Goal: Task Accomplishment & Management: Use online tool/utility

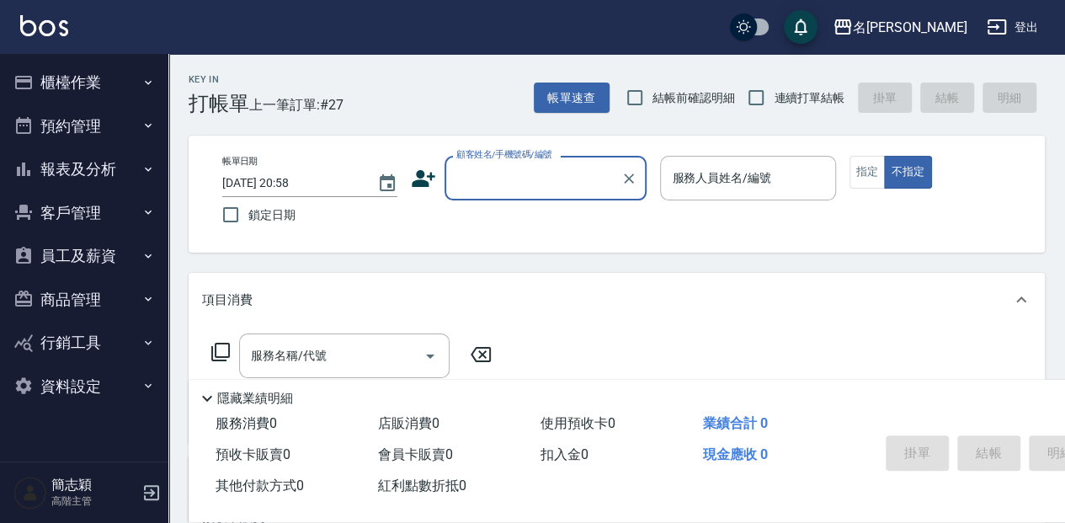
drag, startPoint x: 544, startPoint y: 167, endPoint x: 544, endPoint y: 176, distance: 9.3
click at [544, 167] on input "顧客姓名/手機號碼/編號" at bounding box center [533, 177] width 162 height 29
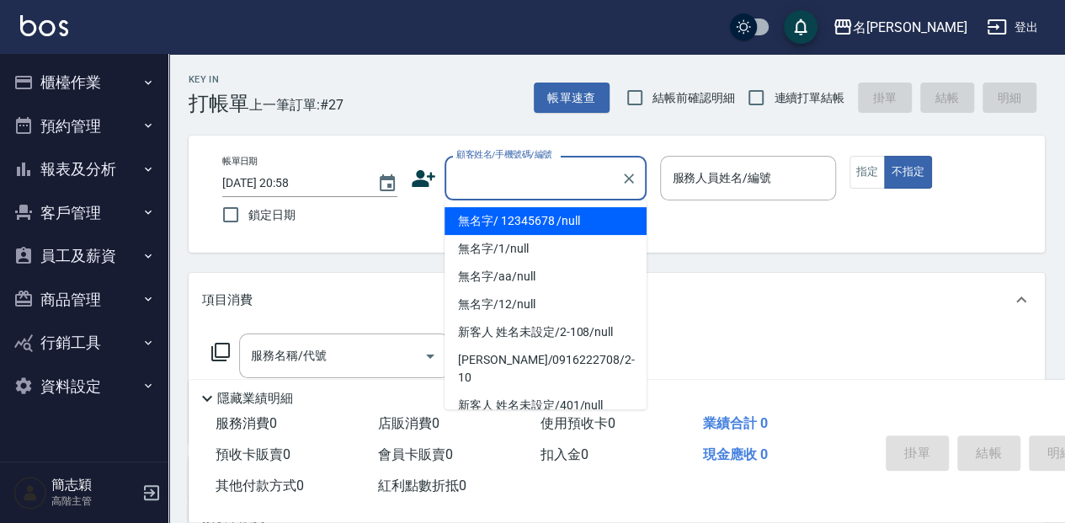
click at [542, 222] on li "無名字/ 12345678 /null" at bounding box center [545, 221] width 202 height 28
type input "無名字/ 12345678 /null"
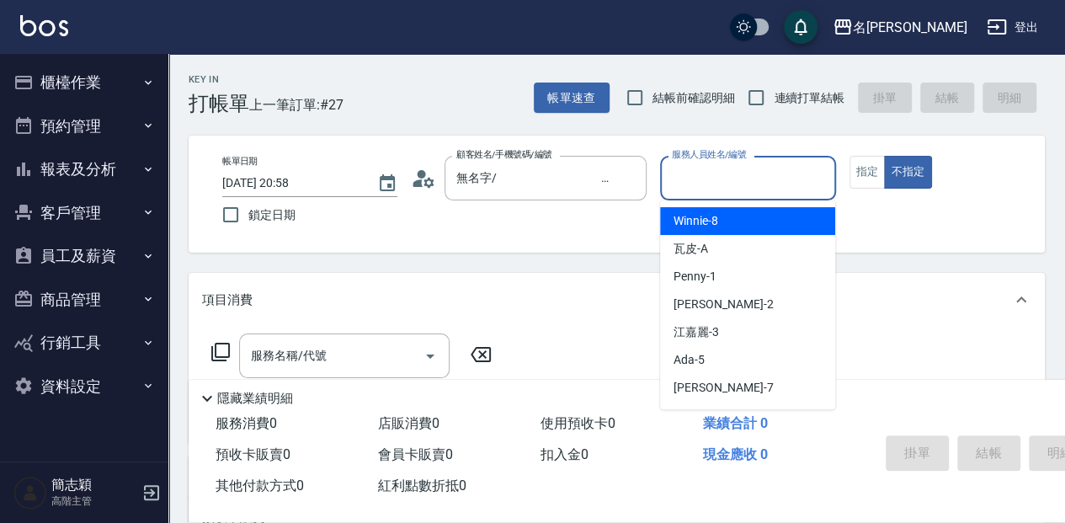
click at [700, 190] on input "服務人員姓名/編號" at bounding box center [748, 177] width 160 height 29
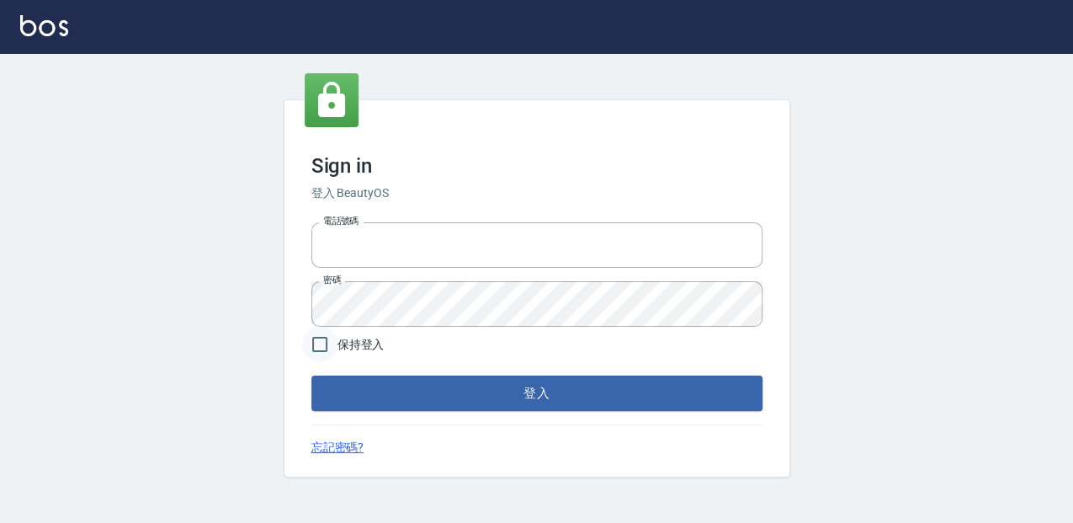
type input "0952331713"
click at [320, 340] on input "保持登入" at bounding box center [319, 344] width 35 height 35
checkbox input "true"
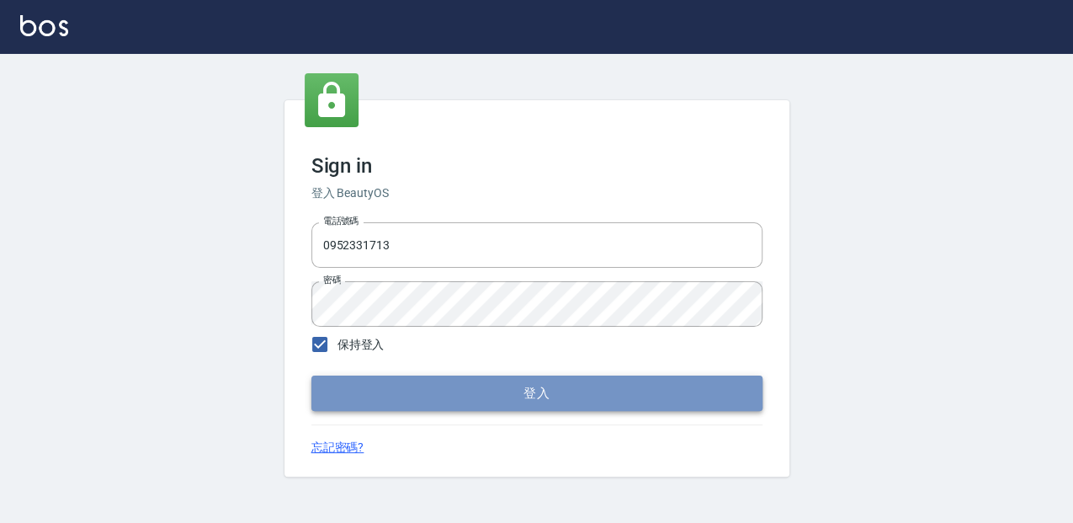
click at [347, 387] on button "登入" at bounding box center [536, 392] width 451 height 35
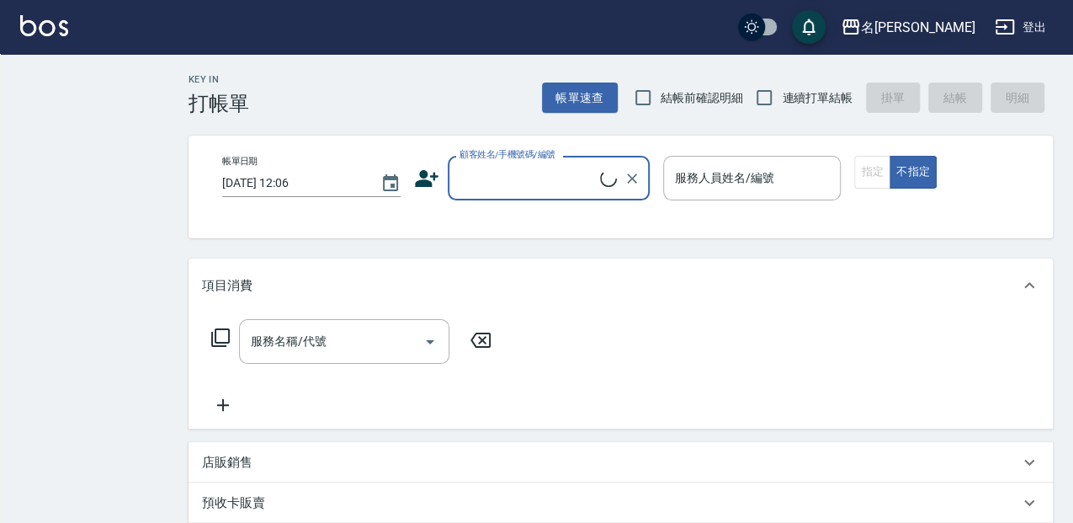
click at [954, 34] on div "名[PERSON_NAME]" at bounding box center [918, 27] width 114 height 21
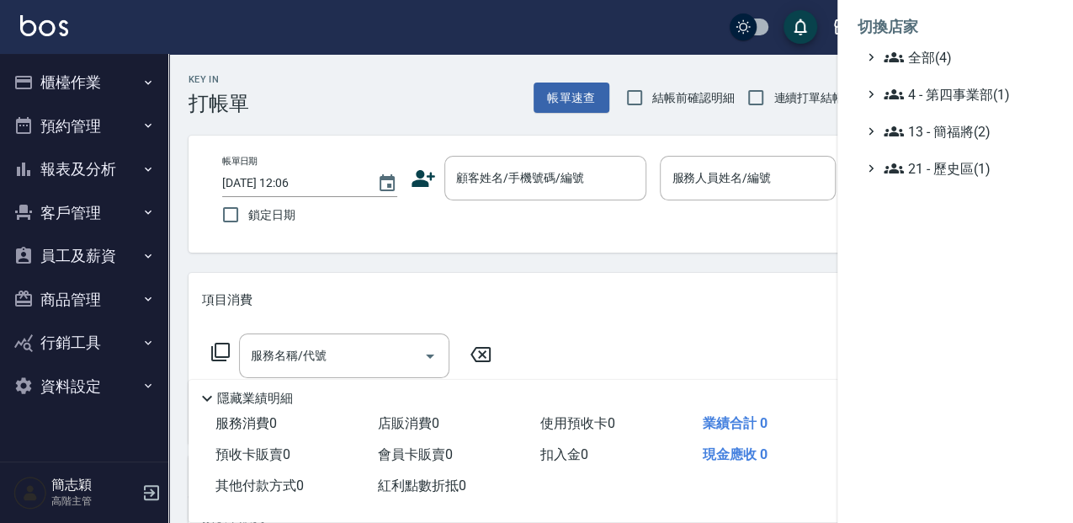
click at [928, 136] on span "13 - 簡福將(2)" at bounding box center [965, 131] width 162 height 20
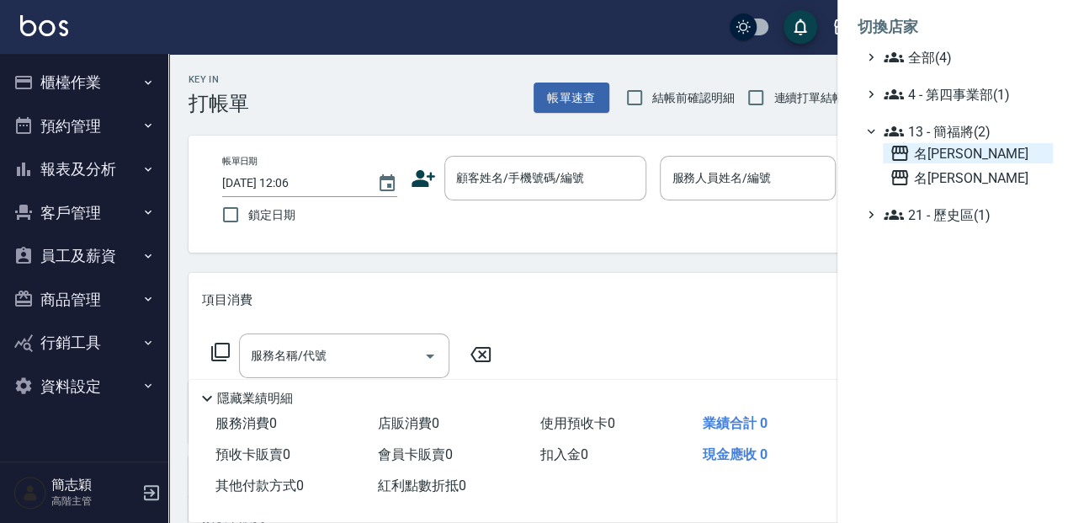
click at [928, 145] on span "名[PERSON_NAME]" at bounding box center [968, 153] width 157 height 20
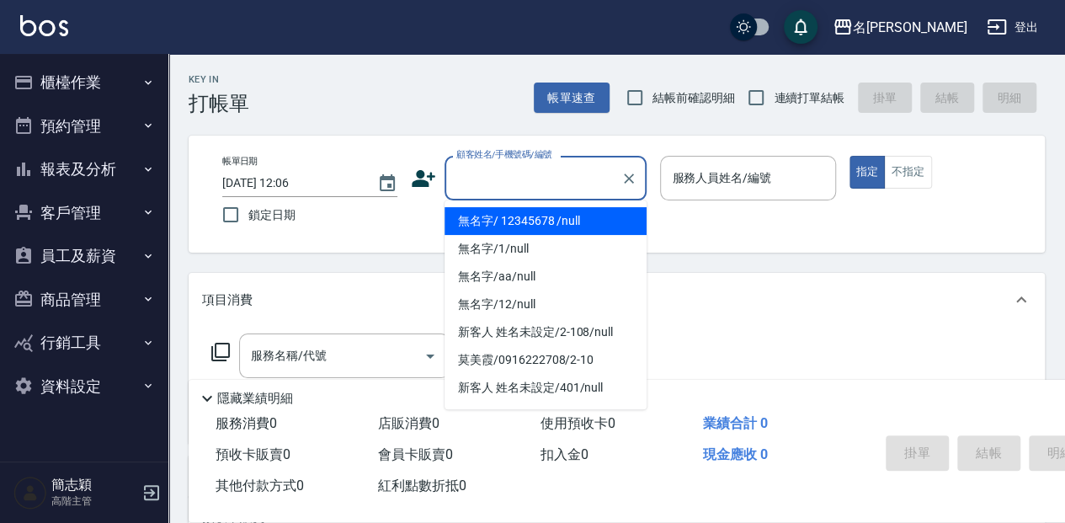
click at [498, 185] on input "顧客姓名/手機號碼/編號" at bounding box center [533, 177] width 162 height 29
click at [497, 215] on li "無名字/ 12345678 /null" at bounding box center [545, 221] width 202 height 28
type input "無名字/ 12345678 /null"
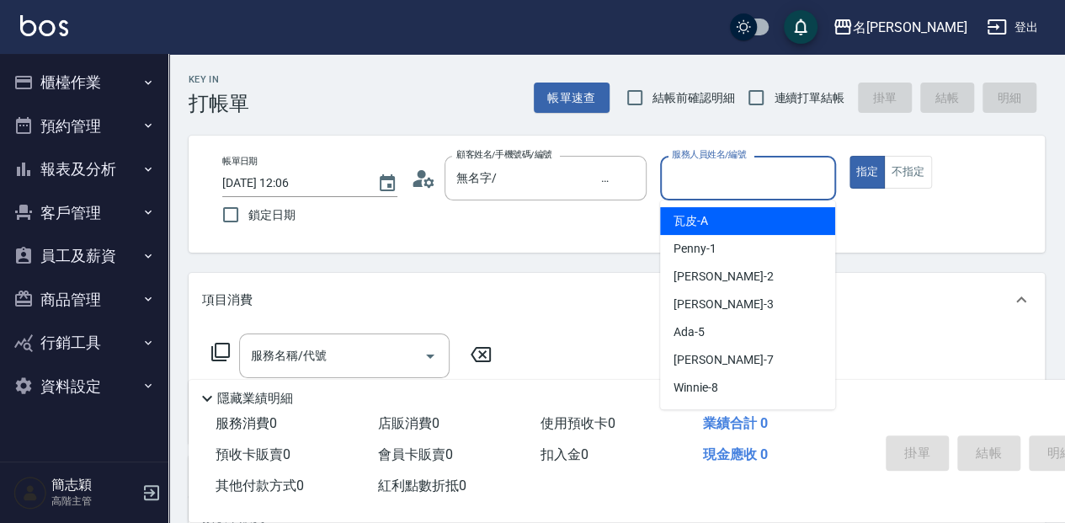
click at [690, 166] on input "服務人員姓名/編號" at bounding box center [748, 177] width 160 height 29
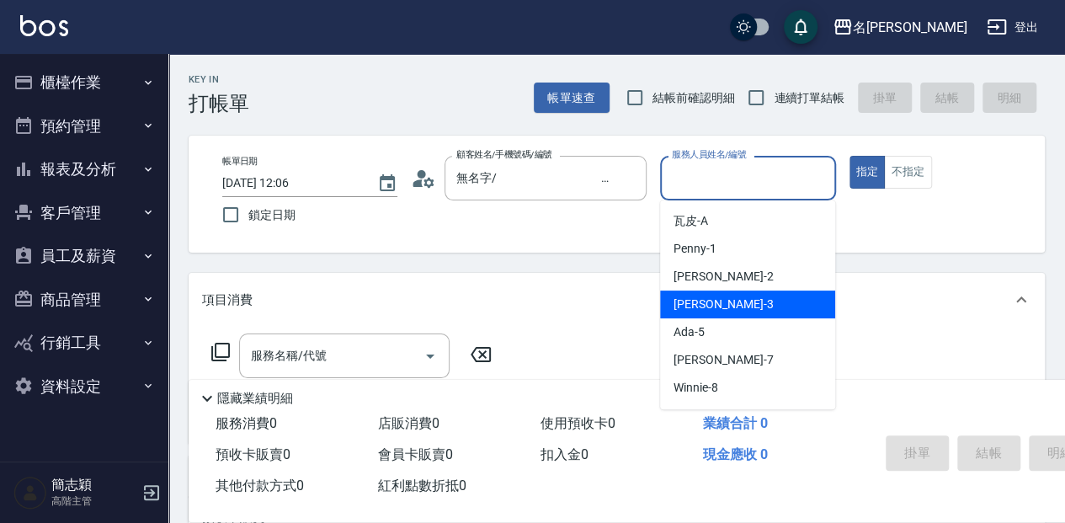
click at [704, 296] on span "江嘉麗 -3" at bounding box center [722, 304] width 99 height 18
type input "江嘉麗-3"
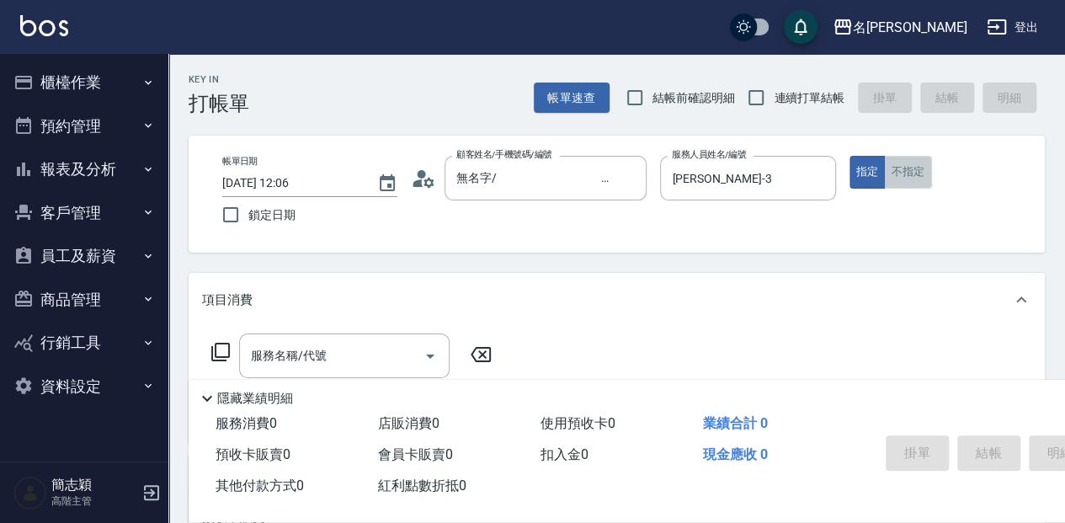
click at [924, 177] on button "不指定" at bounding box center [907, 172] width 47 height 33
click at [294, 361] on div "Key In 打帳單 帳單速查 結帳前確認明細 連續打單結帳 掛單 結帳 明細 帳單日期 2025/08/18 12:06 鎖定日期 顧客姓名/手機號碼/編號…" at bounding box center [616, 438] width 897 height 769
click at [296, 352] on div "服務名稱/代號 服務名稱/代號" at bounding box center [344, 355] width 210 height 45
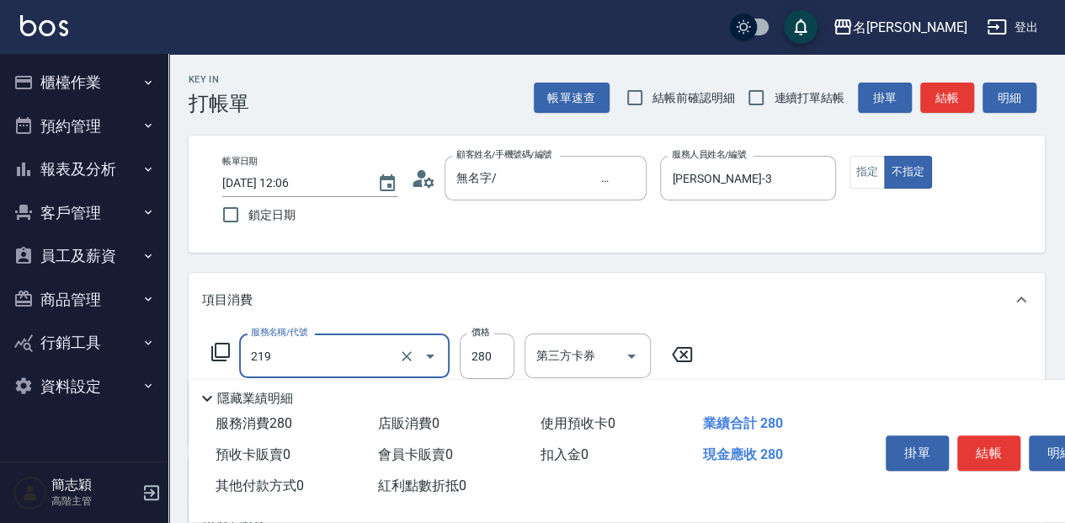
type input "洗髮280(219)"
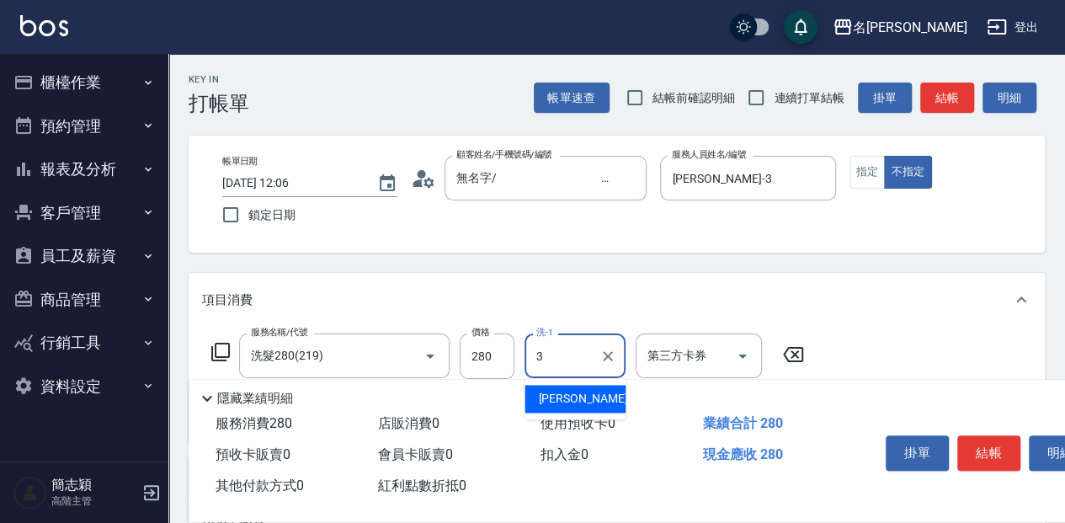
type input "江嘉麗-3"
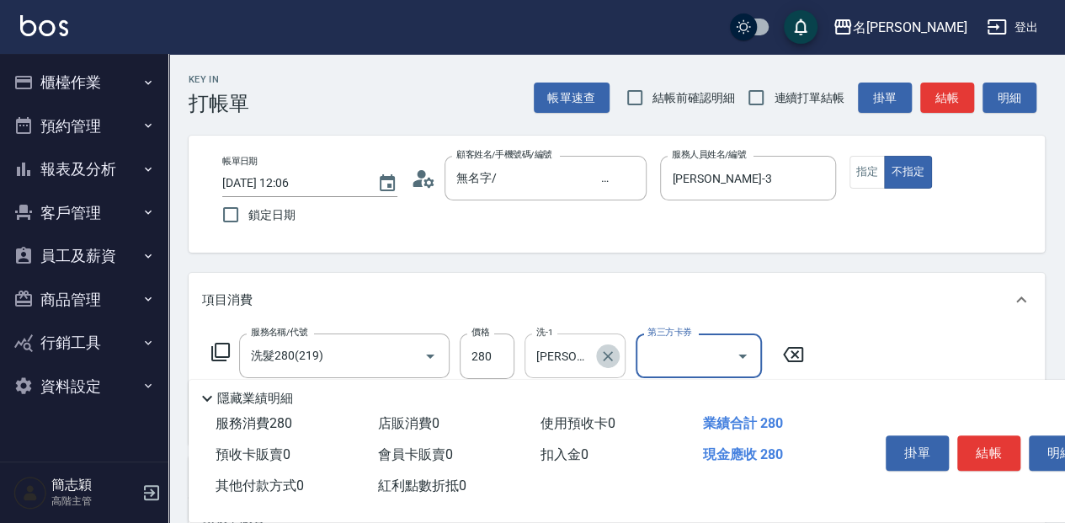
click at [608, 359] on icon "Clear" at bounding box center [607, 356] width 17 height 17
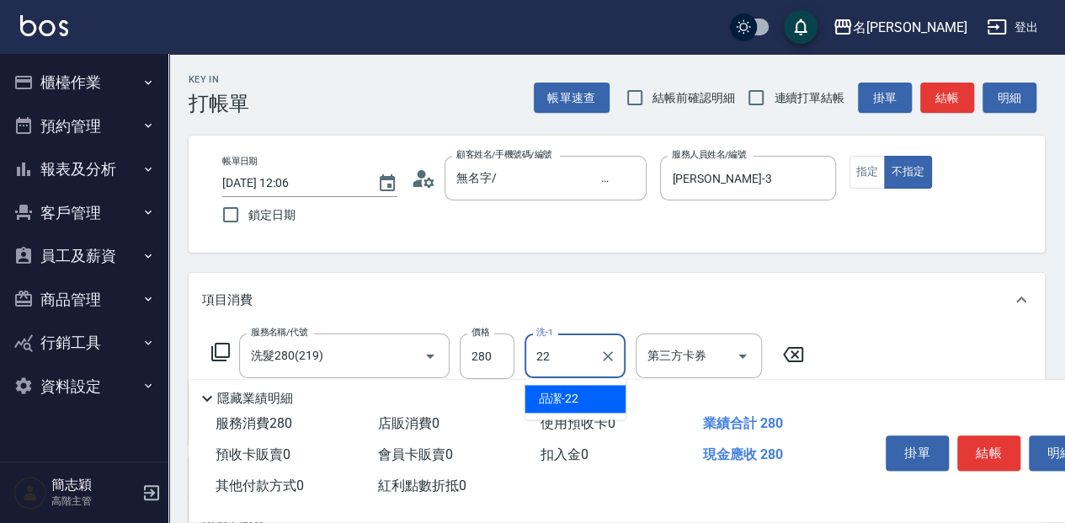
type input "品潔-22"
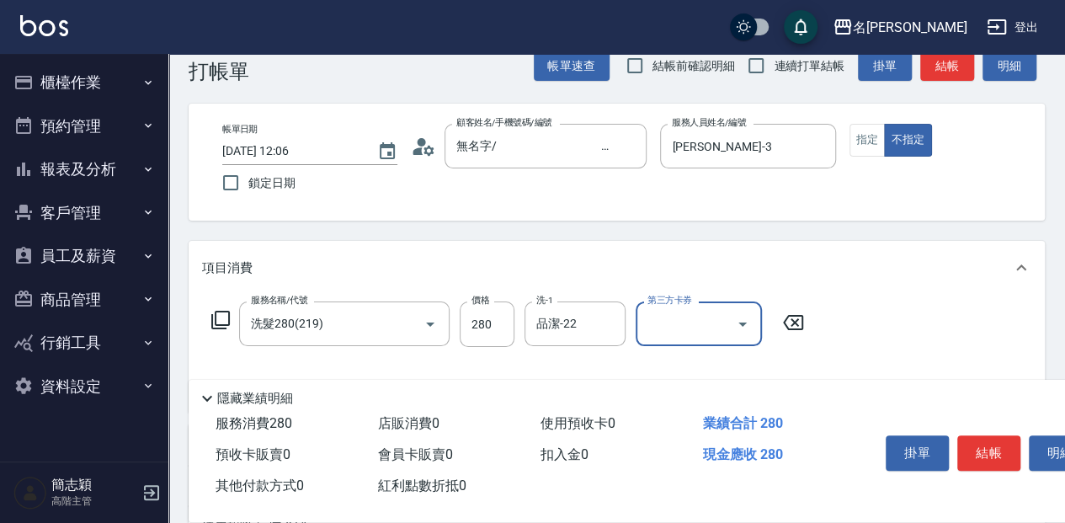
scroll to position [56, 0]
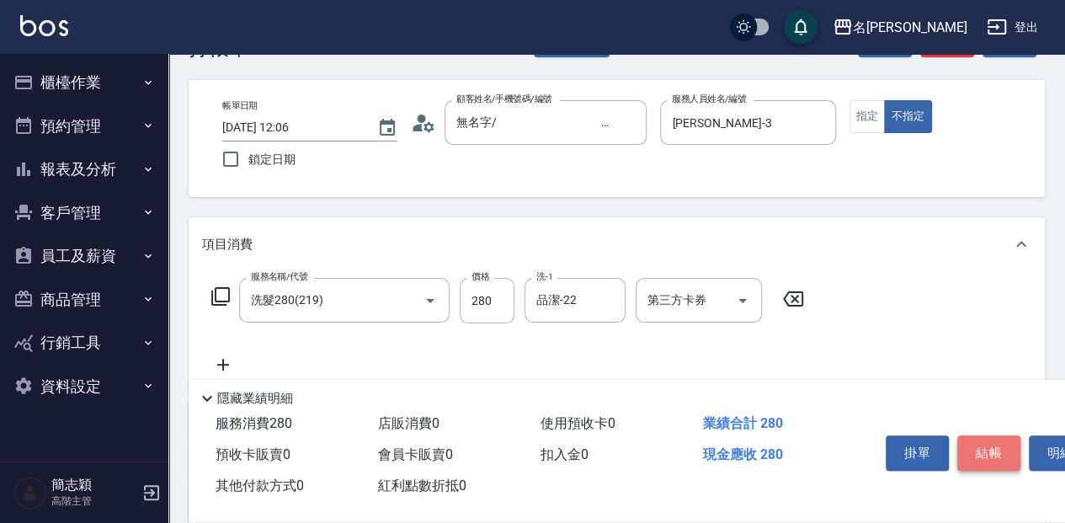
click at [979, 454] on button "結帳" at bounding box center [988, 452] width 63 height 35
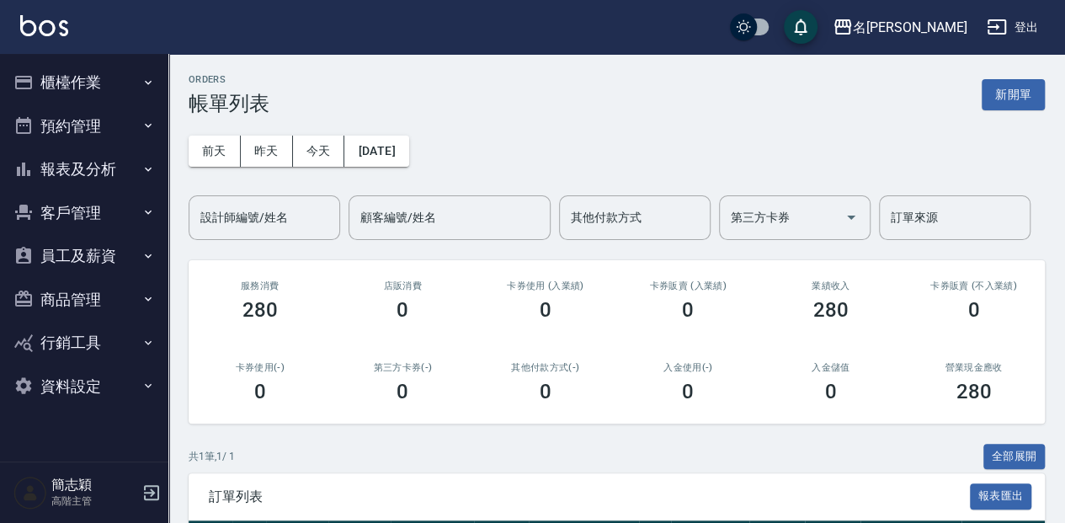
click at [140, 73] on button "櫃檯作業" at bounding box center [84, 83] width 155 height 44
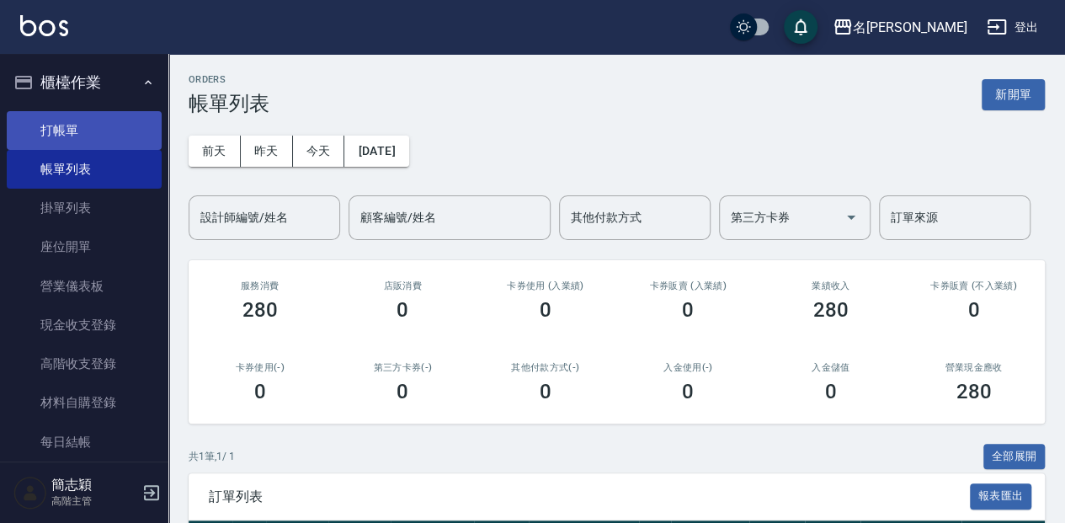
click at [152, 141] on link "打帳單" at bounding box center [84, 130] width 155 height 39
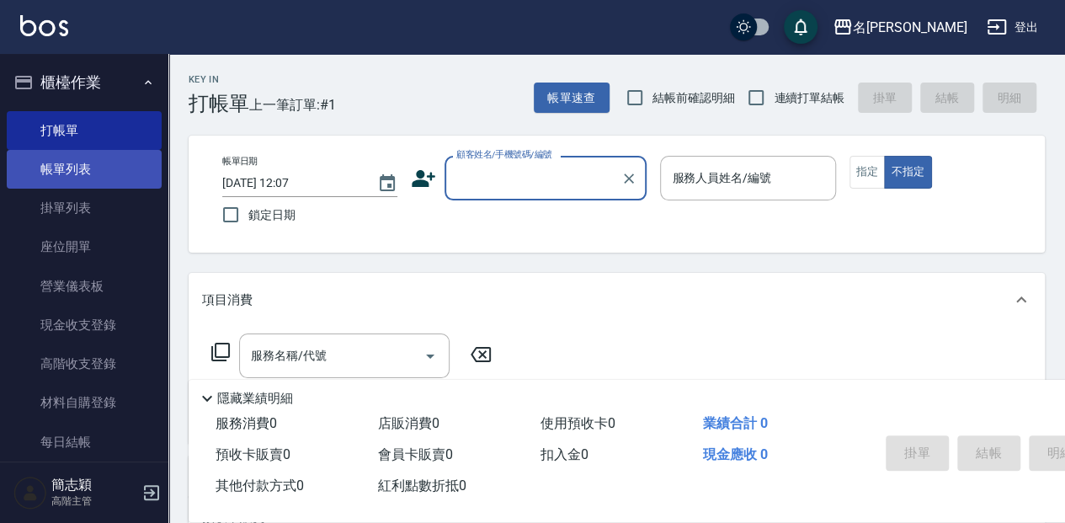
click at [141, 167] on link "帳單列表" at bounding box center [84, 169] width 155 height 39
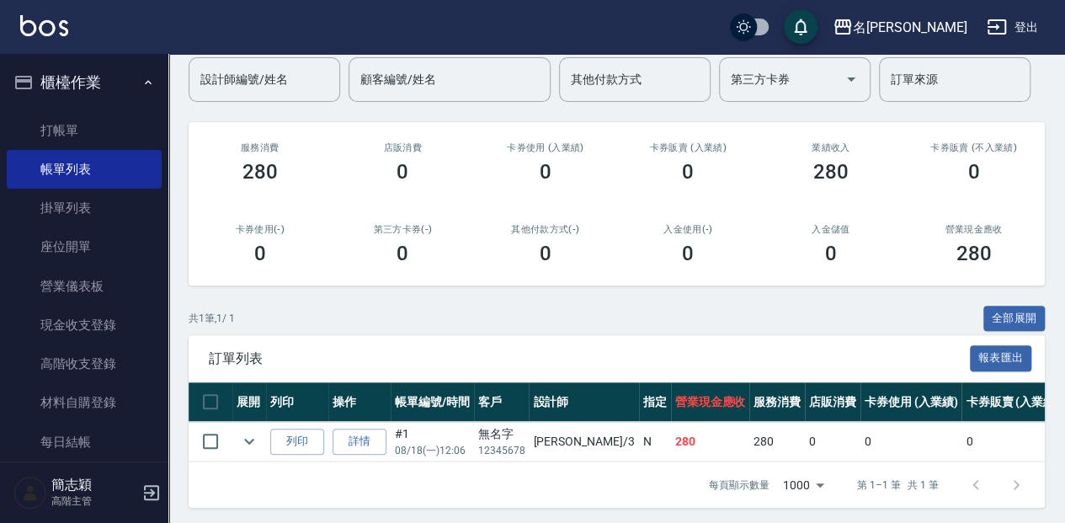
scroll to position [150, 0]
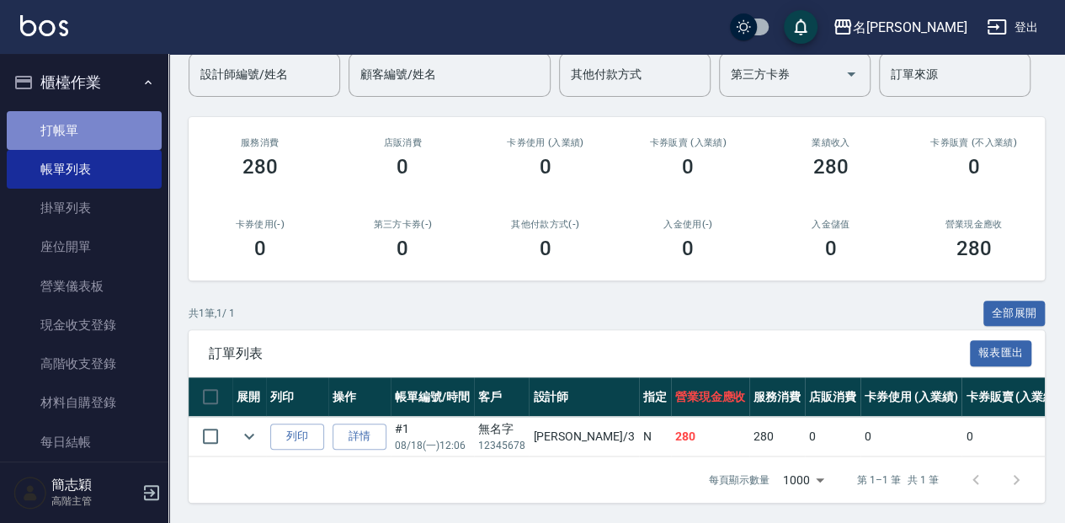
click at [100, 136] on link "打帳單" at bounding box center [84, 130] width 155 height 39
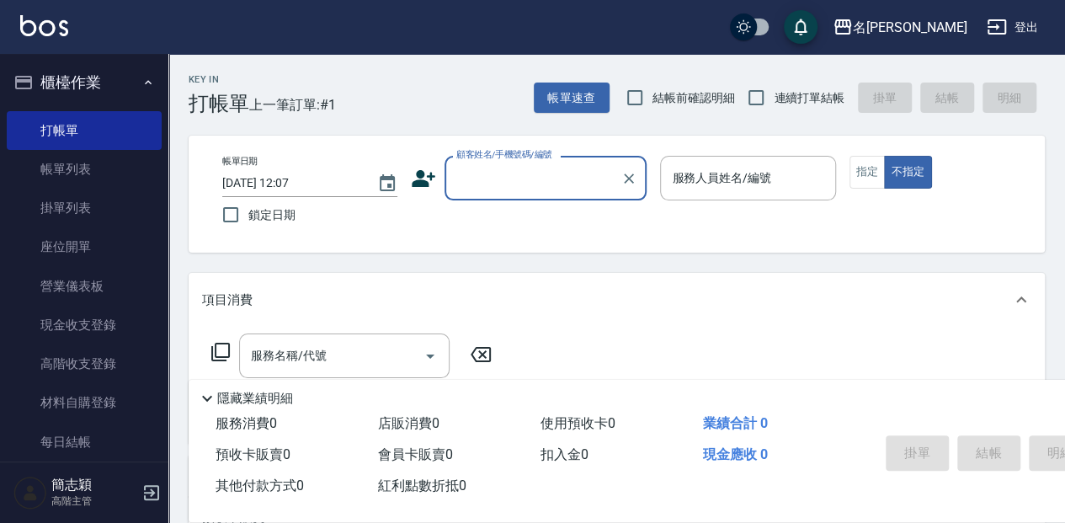
click at [542, 193] on div "顧客姓名/手機號碼/編號" at bounding box center [545, 178] width 202 height 45
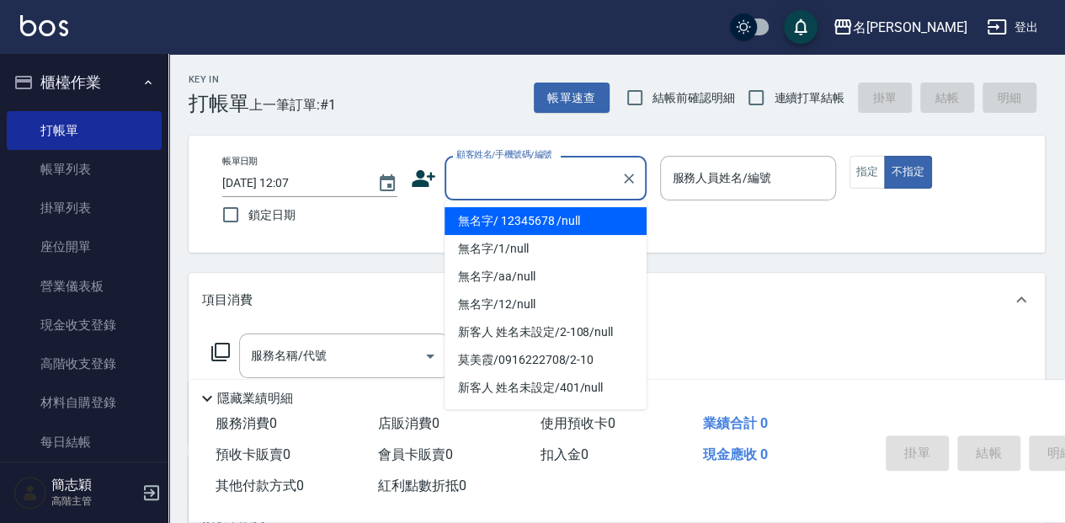
click at [540, 212] on li "無名字/ 12345678 /null" at bounding box center [545, 221] width 202 height 28
type input "無名字/ 12345678 /null"
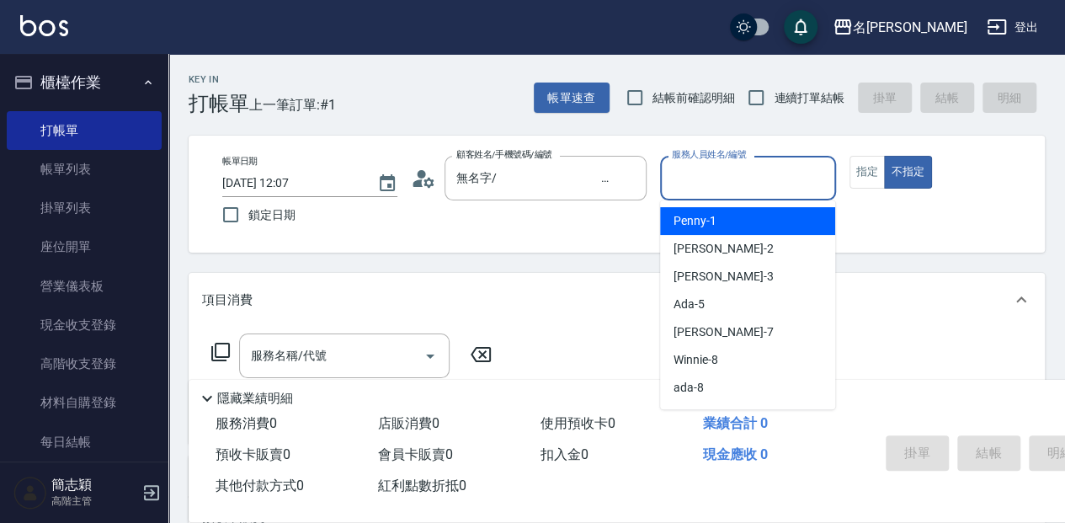
click at [721, 192] on input "服務人員姓名/編號" at bounding box center [748, 177] width 160 height 29
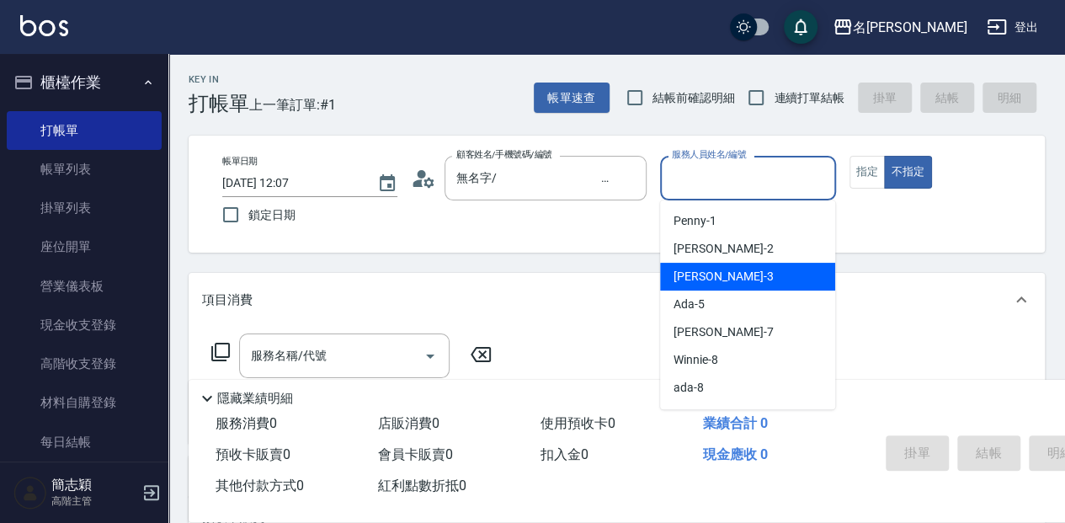
drag, startPoint x: 724, startPoint y: 269, endPoint x: 737, endPoint y: 263, distance: 14.7
click at [724, 269] on div "江嘉麗 -3" at bounding box center [747, 277] width 175 height 28
type input "江嘉麗-3"
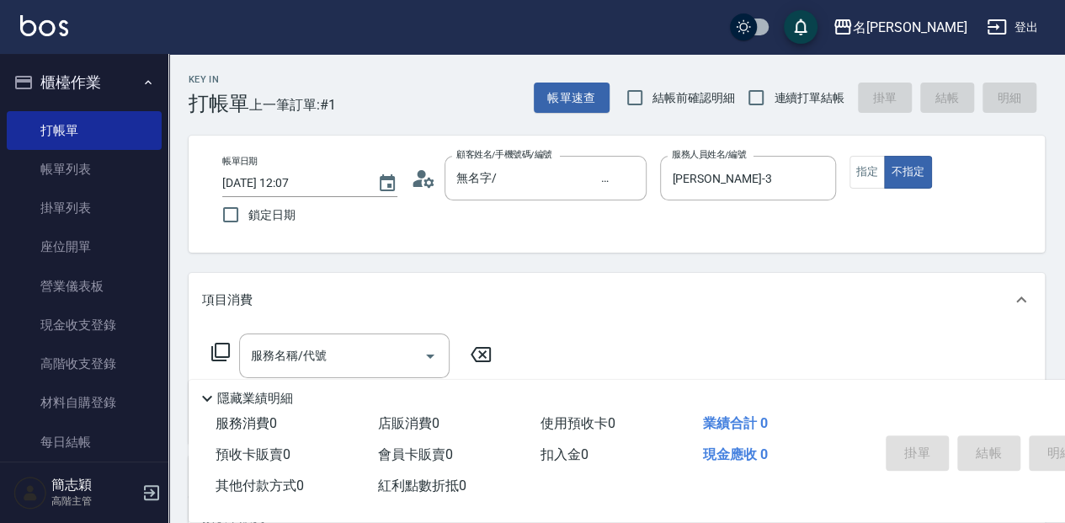
click at [227, 355] on icon at bounding box center [220, 352] width 20 height 20
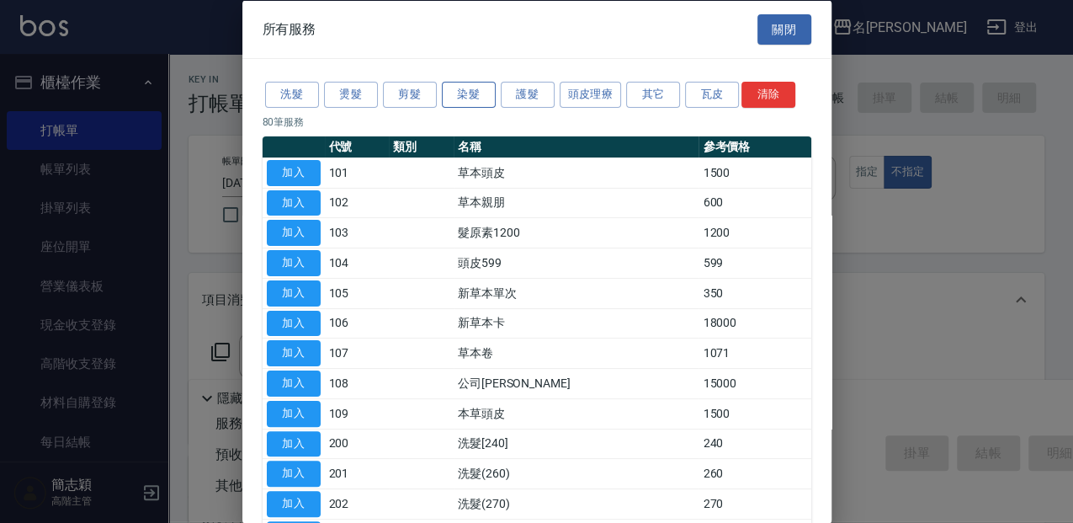
click at [451, 85] on button "染髮" at bounding box center [469, 95] width 54 height 26
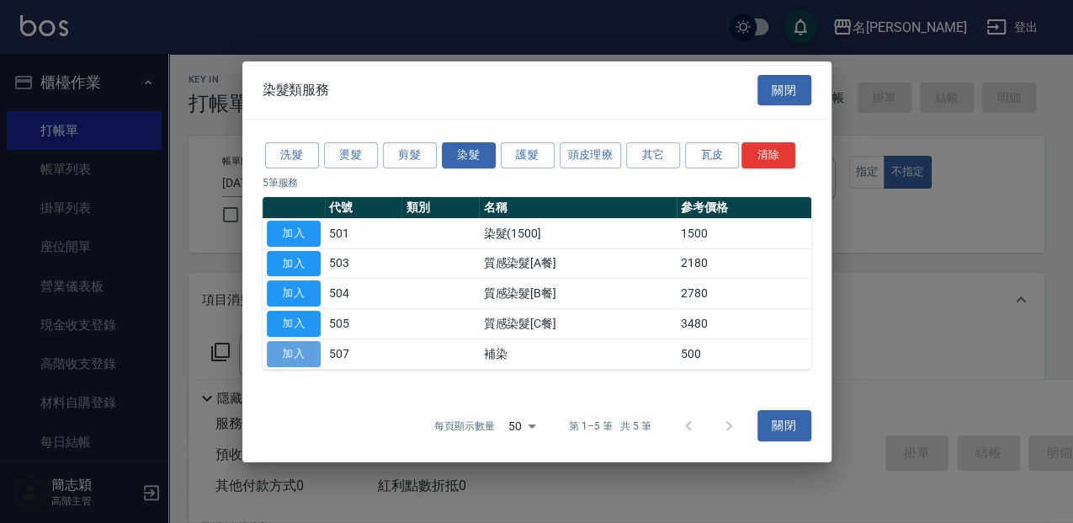
click at [291, 353] on button "加入" at bounding box center [294, 354] width 54 height 26
type input "補染(507)"
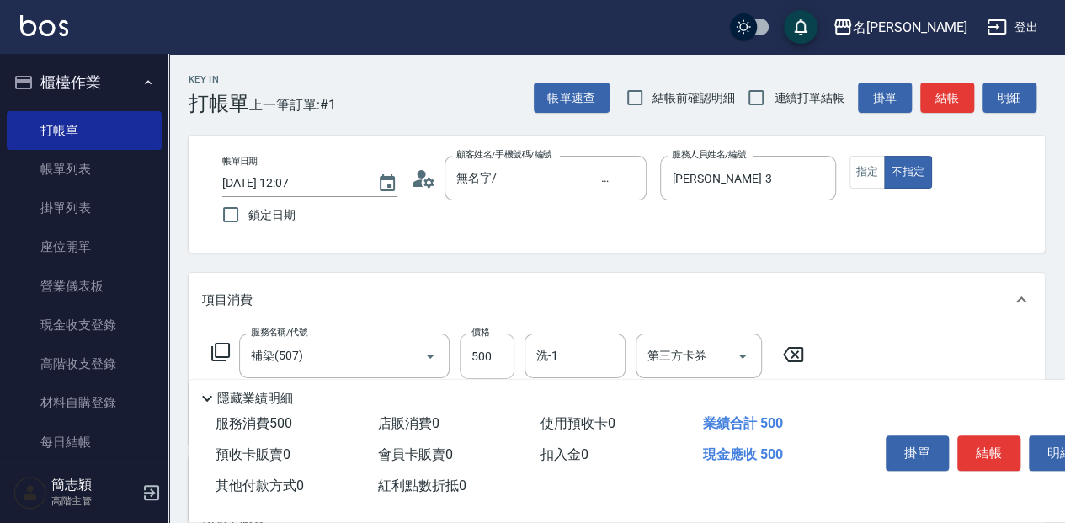
click at [479, 356] on input "500" at bounding box center [487, 355] width 55 height 45
type input "1280"
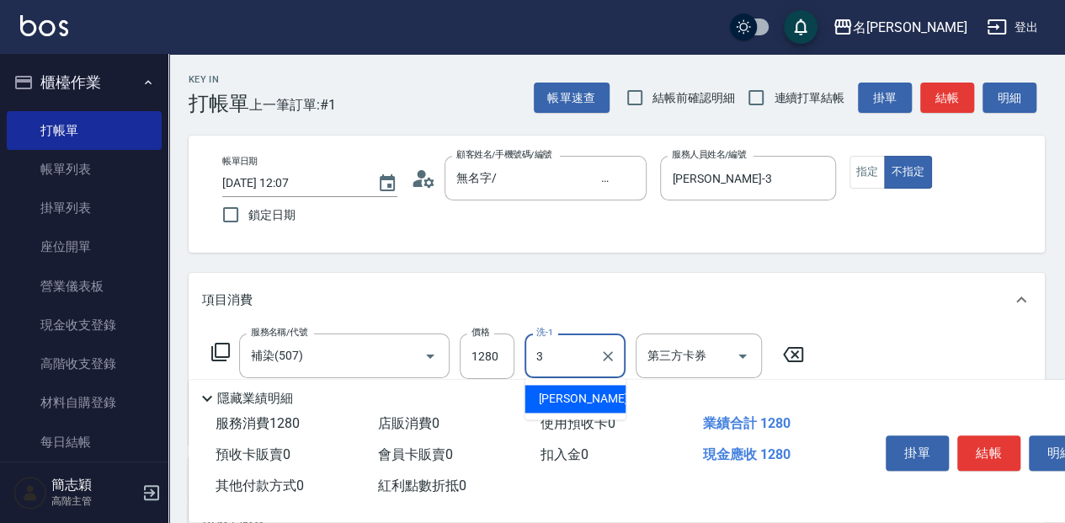
type input "江嘉麗-3"
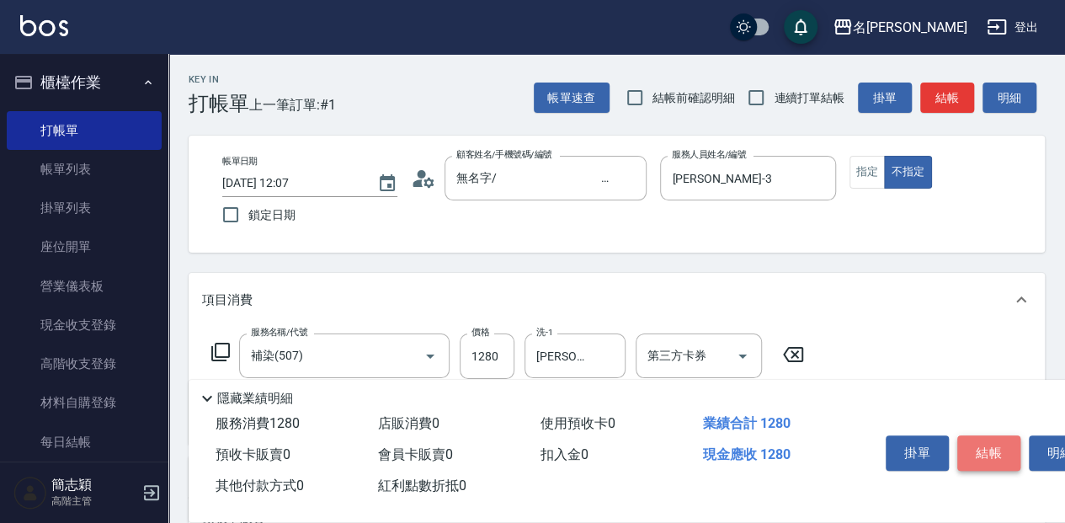
click at [971, 448] on button "結帳" at bounding box center [988, 452] width 63 height 35
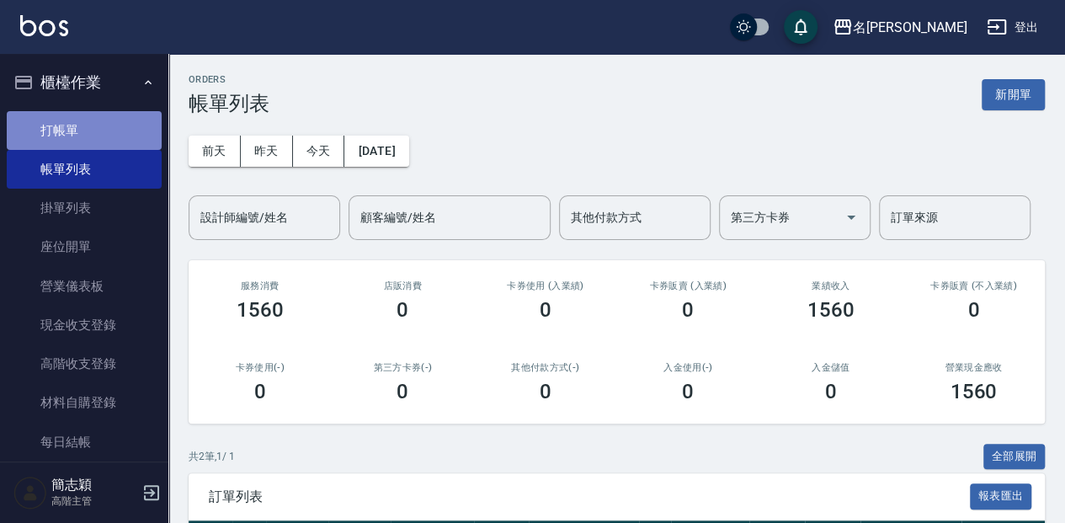
click at [135, 141] on link "打帳單" at bounding box center [84, 130] width 155 height 39
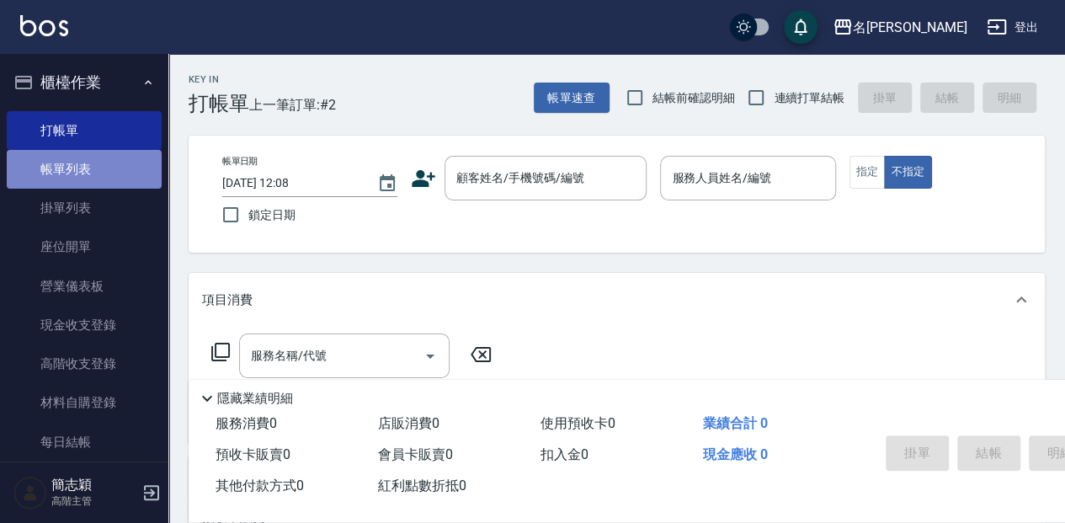
click at [103, 187] on link "帳單列表" at bounding box center [84, 169] width 155 height 39
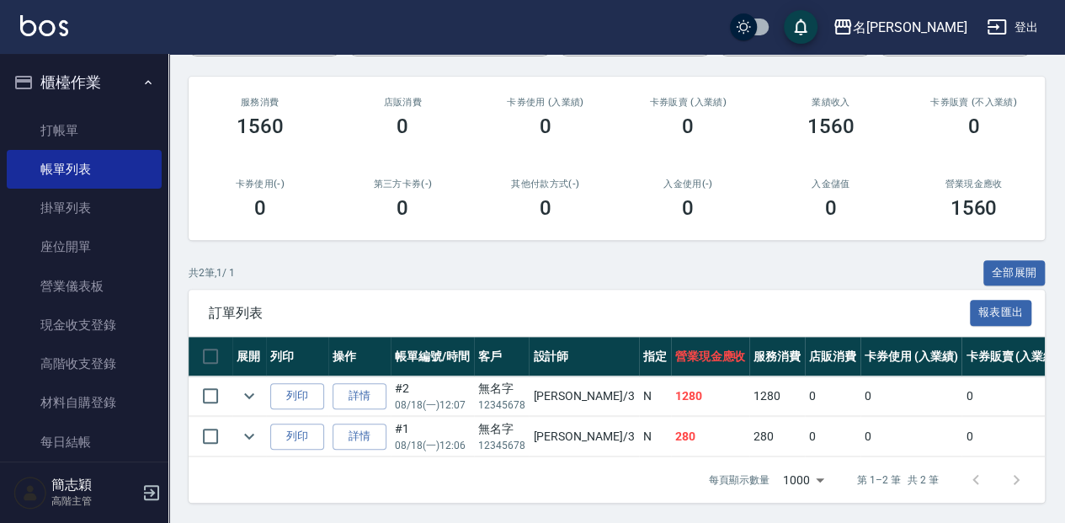
scroll to position [357, 0]
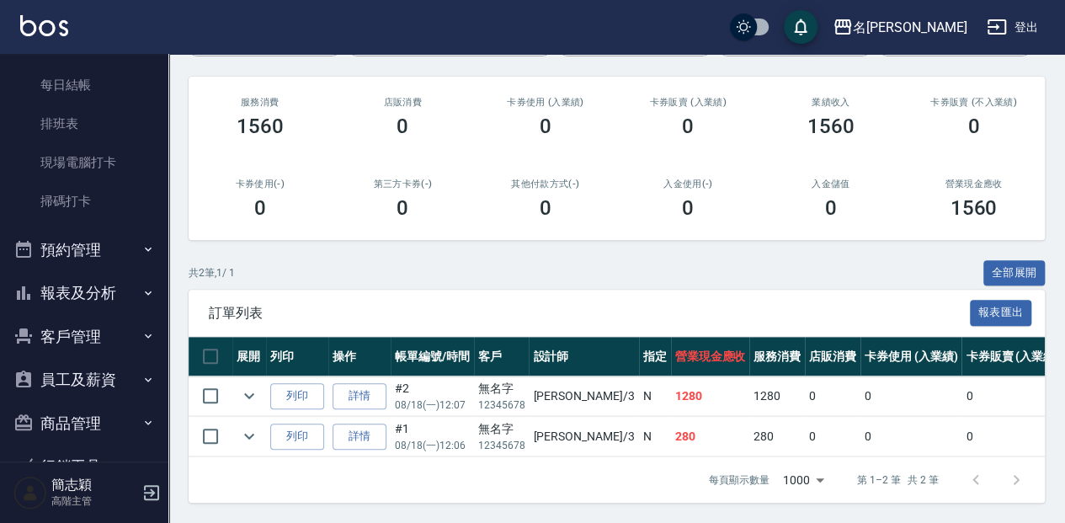
click at [168, 217] on div "ORDERS 帳單列表 新開單 前天 昨天 今天 2025/08/18 設計師編號/姓名 設計師編號/姓名 顧客編號/姓名 顧客編號/姓名 其他付款方式 其他…" at bounding box center [616, 196] width 897 height 652
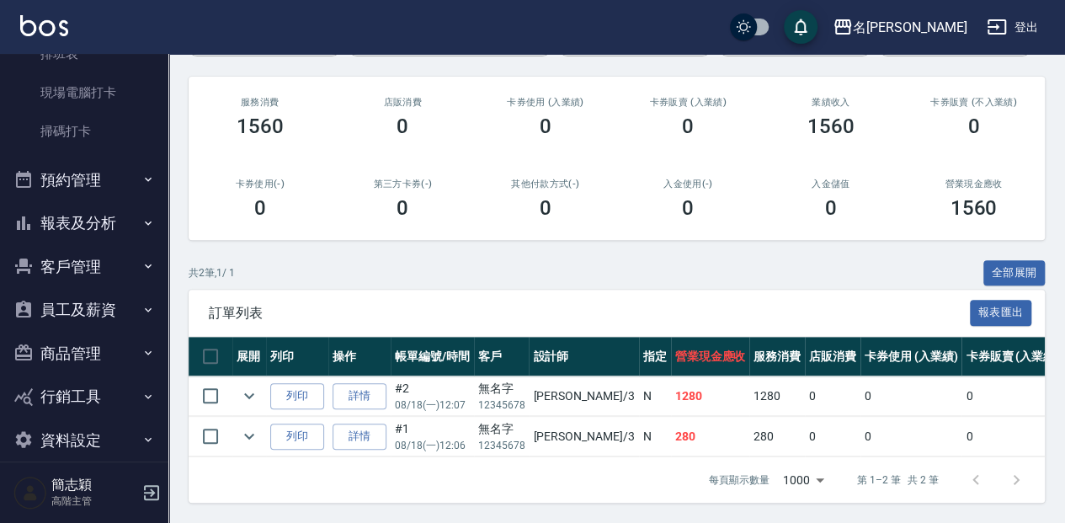
scroll to position [446, 0]
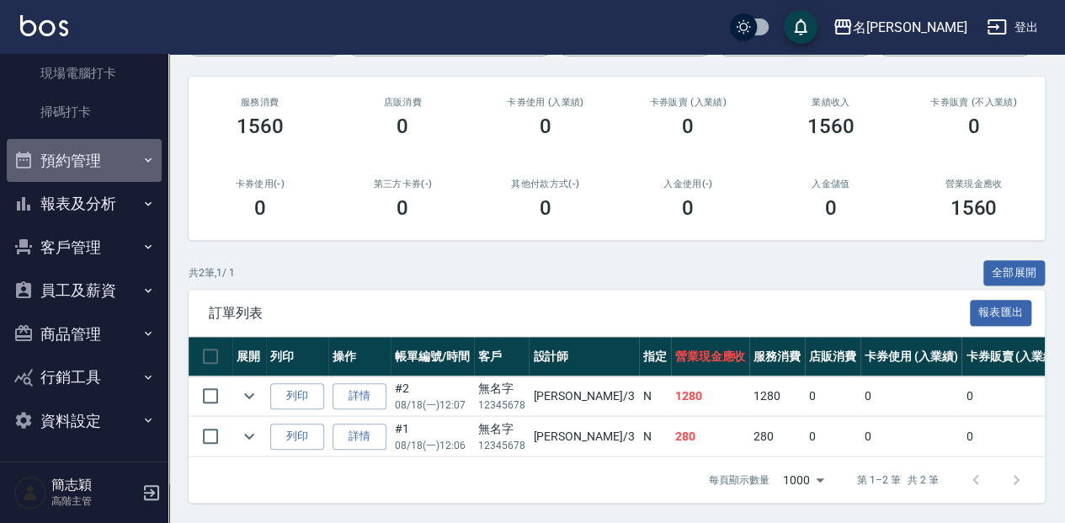
click at [131, 178] on button "預約管理" at bounding box center [84, 161] width 155 height 44
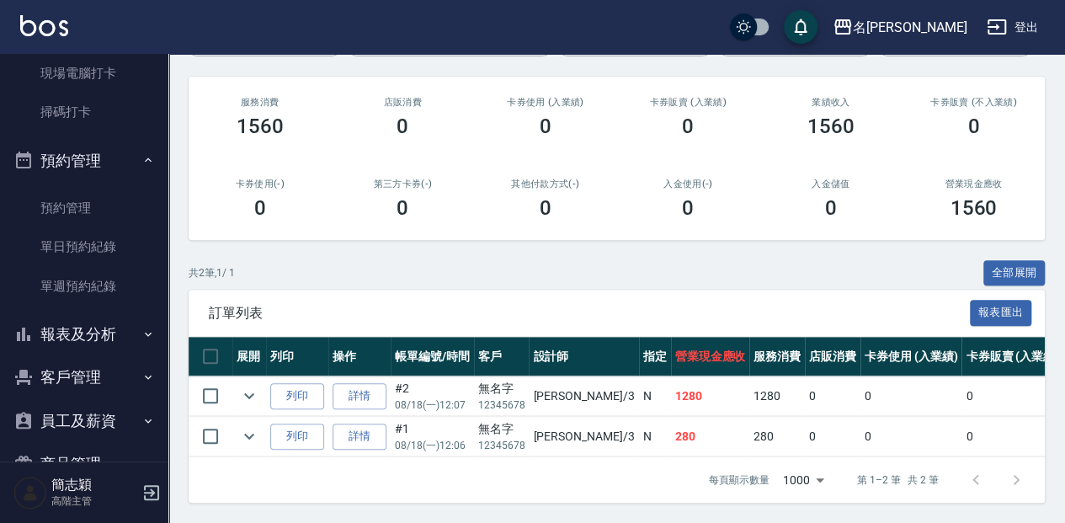
click at [104, 326] on button "報表及分析" at bounding box center [84, 334] width 155 height 44
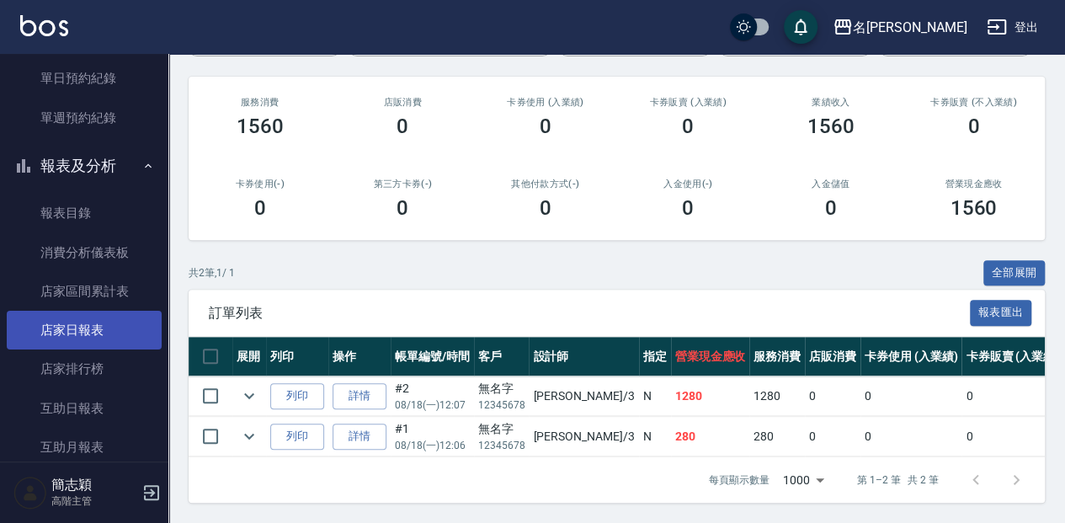
scroll to position [671, 0]
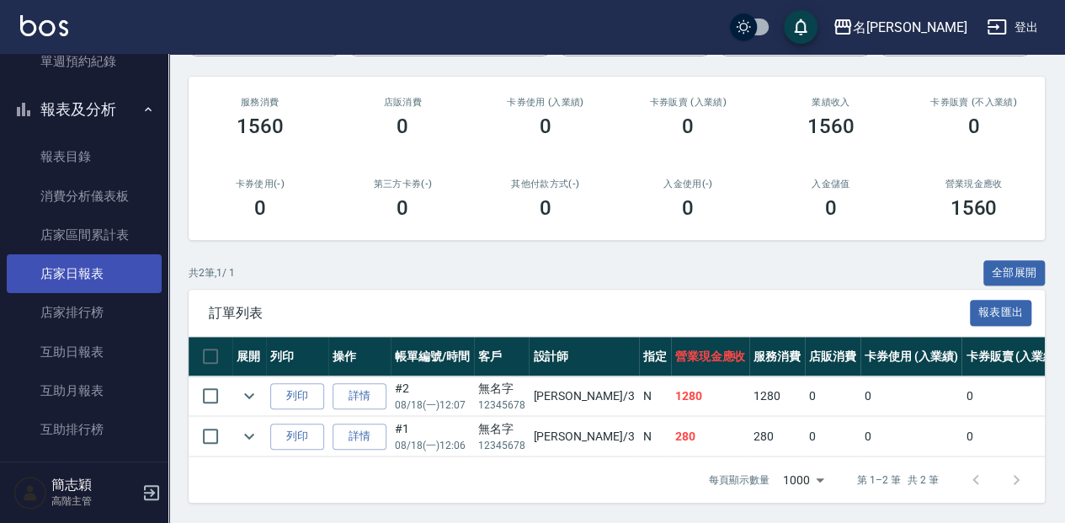
click at [134, 274] on link "店家日報表" at bounding box center [84, 273] width 155 height 39
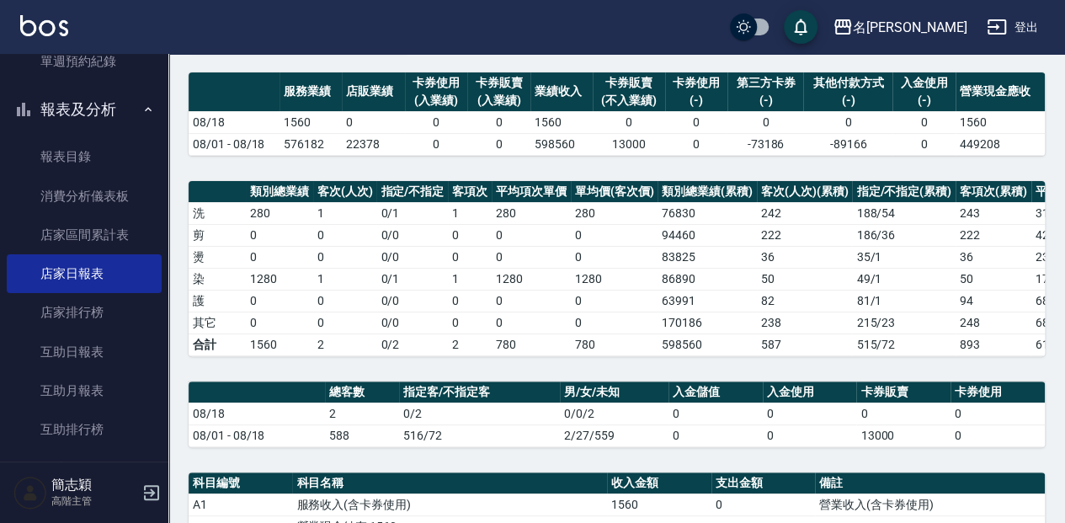
scroll to position [112, 0]
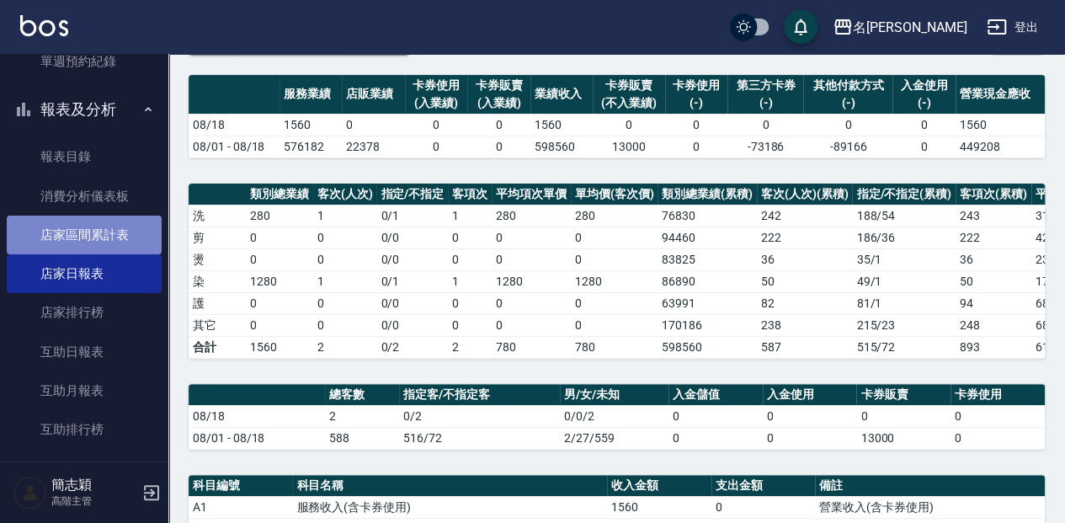
click at [115, 247] on link "店家區間累計表" at bounding box center [84, 234] width 155 height 39
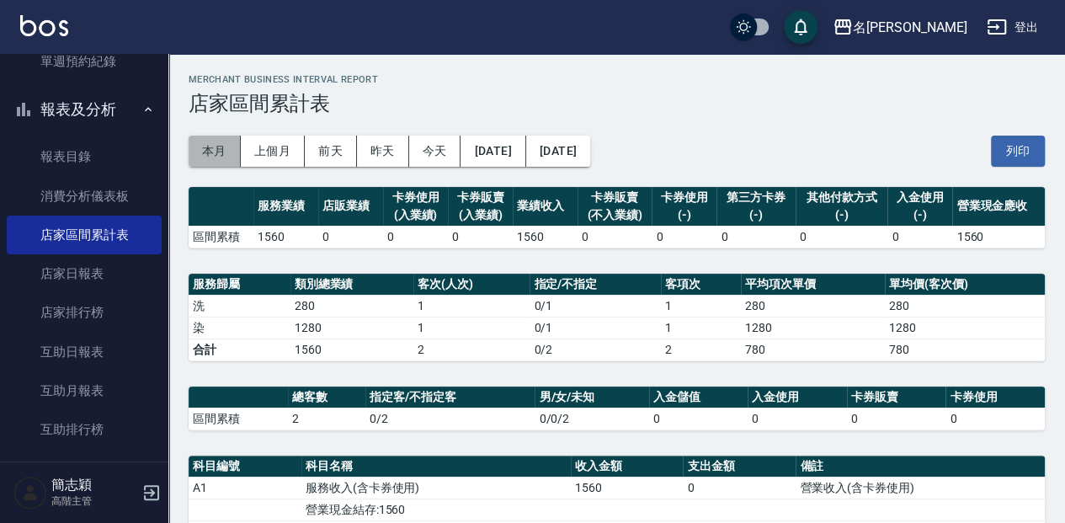
click at [227, 159] on button "本月" at bounding box center [215, 151] width 52 height 31
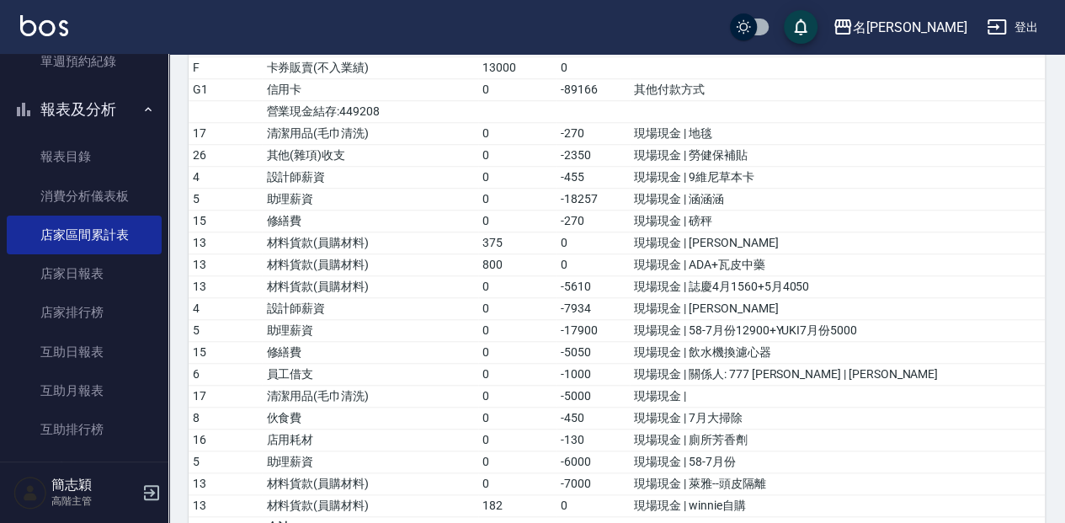
scroll to position [673, 0]
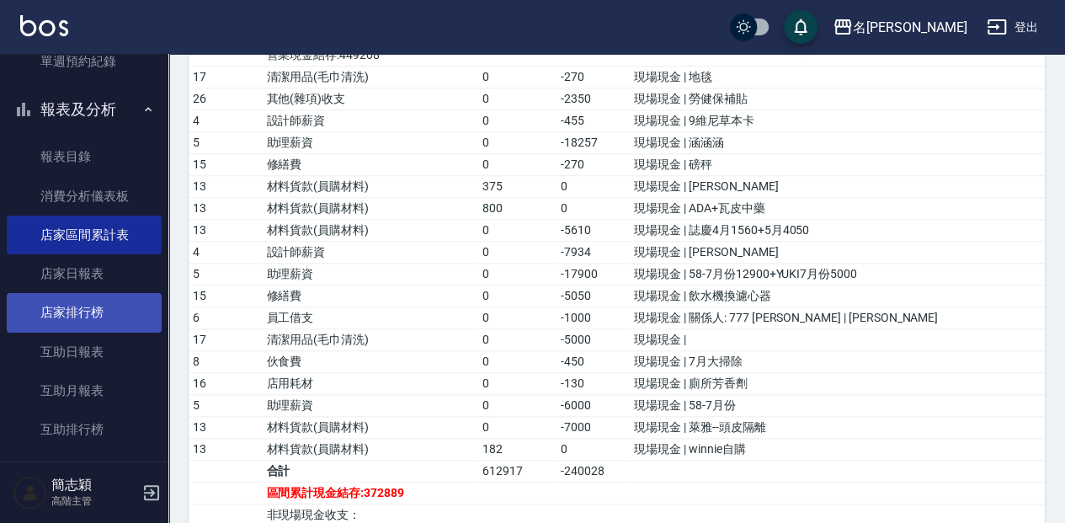
click at [115, 318] on link "店家排行榜" at bounding box center [84, 312] width 155 height 39
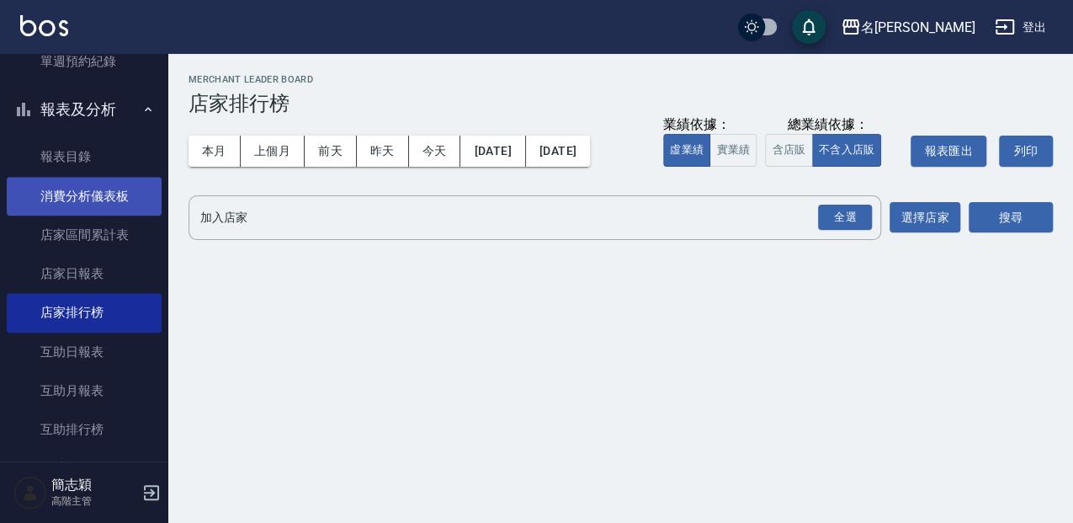
click at [140, 193] on link "消費分析儀表板" at bounding box center [84, 196] width 155 height 39
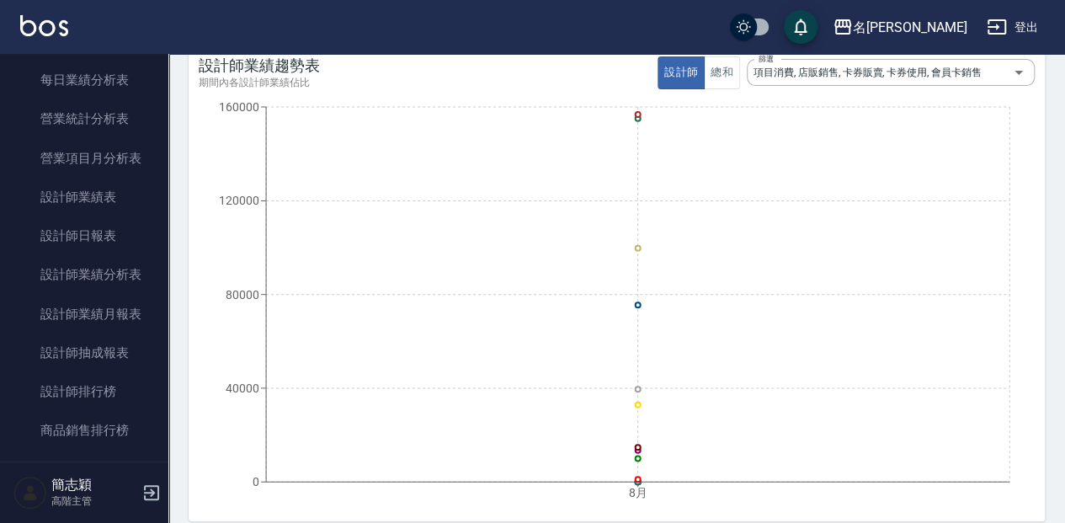
scroll to position [280, 0]
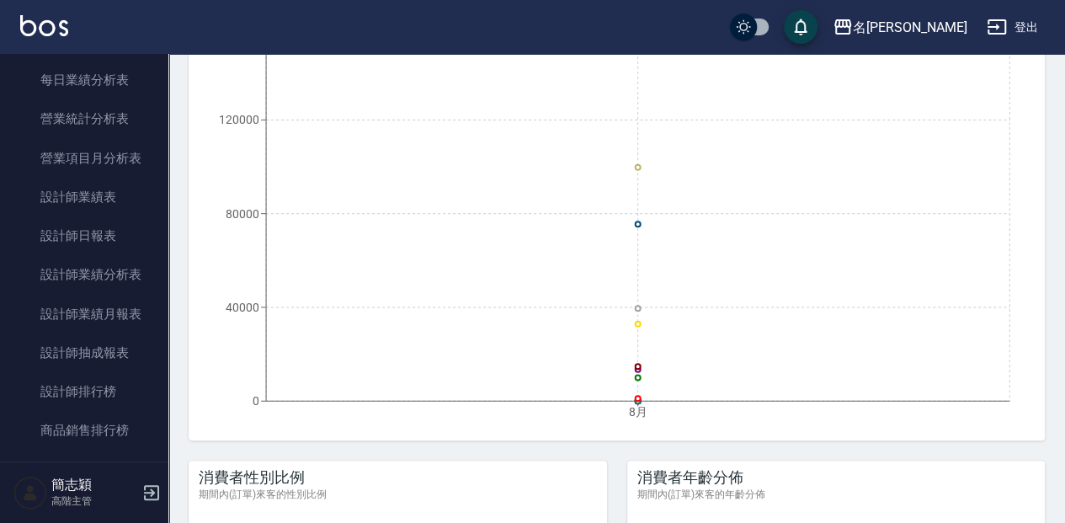
click at [158, 256] on nav "櫃檯作業 打帳單 帳單列表 掛單列表 座位開單 營業儀表板 現金收支登錄 高階收支登錄 材料自購登錄 每日結帳 排班表 現場電腦打卡 掃碼打卡 預約管理 預約…" at bounding box center [84, 257] width 168 height 407
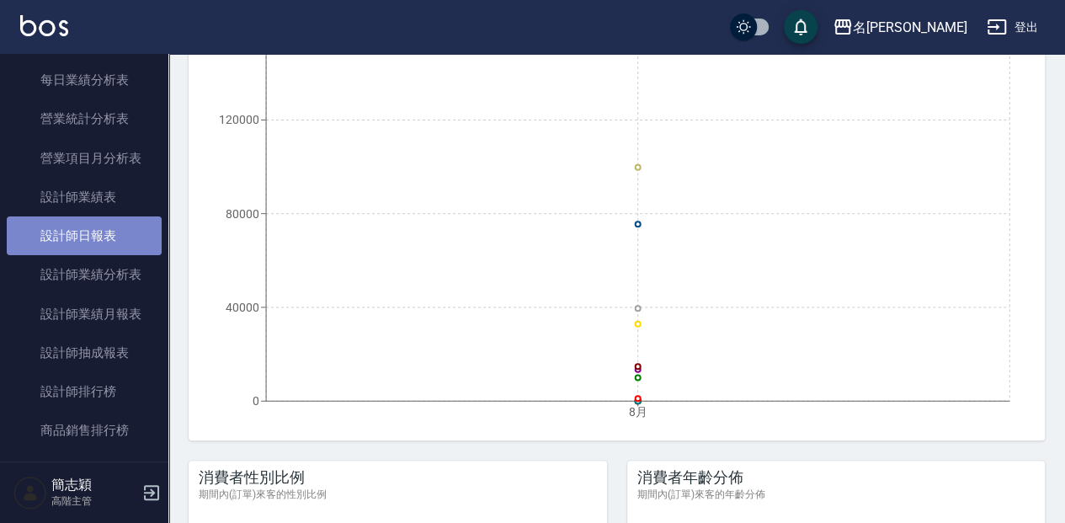
click at [146, 232] on link "設計師日報表" at bounding box center [84, 235] width 155 height 39
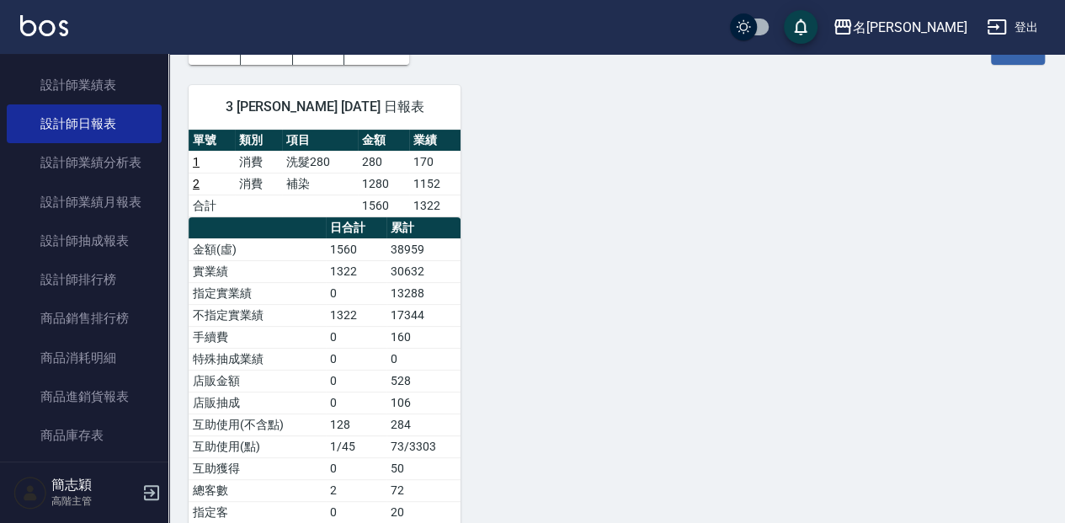
scroll to position [168, 0]
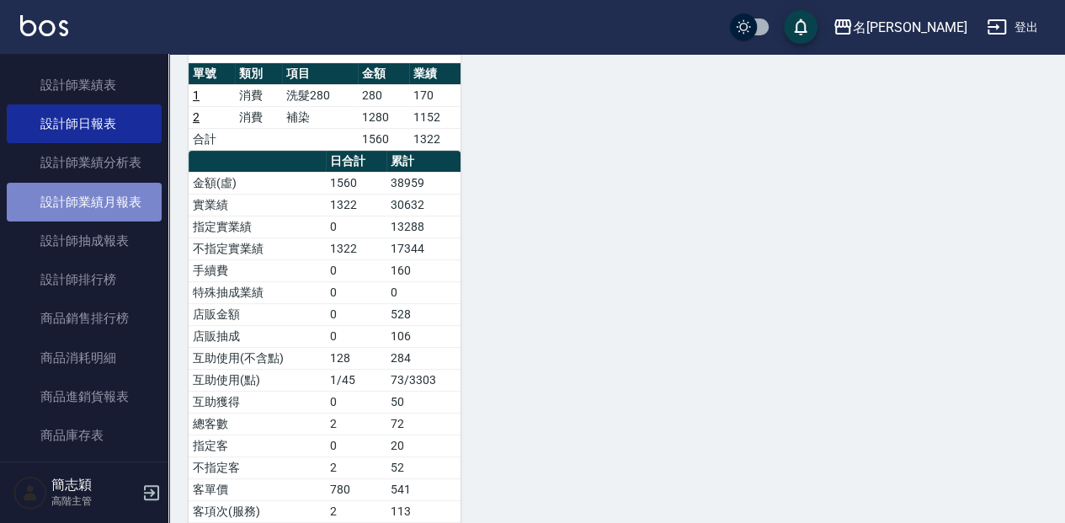
click at [125, 200] on link "設計師業績月報表" at bounding box center [84, 202] width 155 height 39
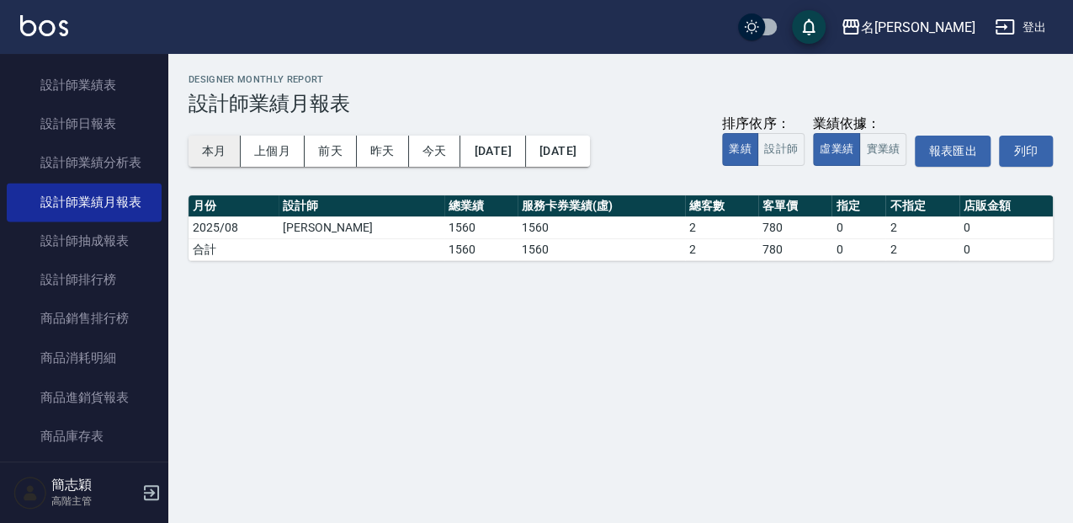
click at [214, 146] on button "本月" at bounding box center [215, 151] width 52 height 31
